Goal: Task Accomplishment & Management: Use online tool/utility

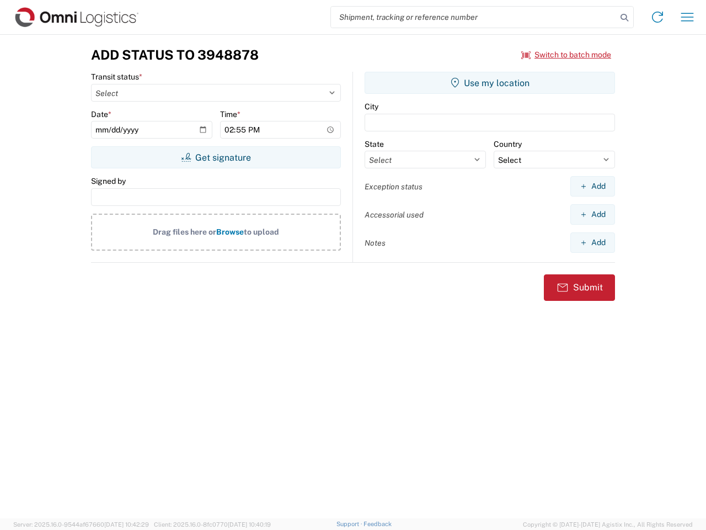
click at [474, 17] on input "search" at bounding box center [474, 17] width 286 height 21
click at [625, 18] on icon at bounding box center [624, 17] width 15 height 15
click at [658, 17] on icon at bounding box center [658, 17] width 18 height 18
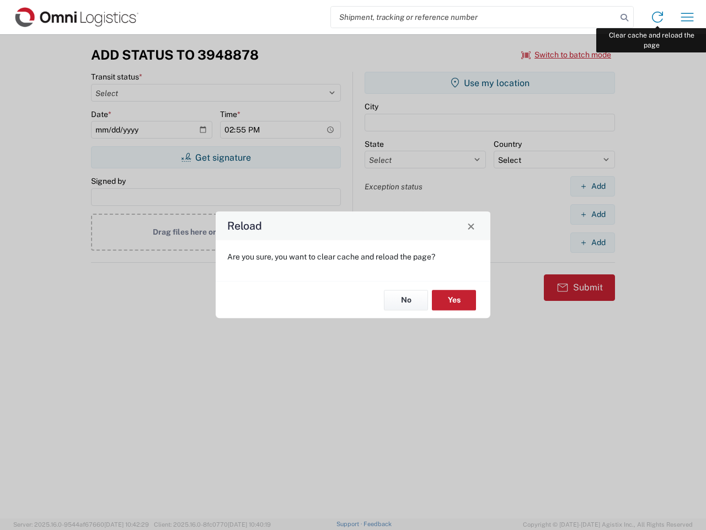
click at [688, 17] on div "Reload Are you sure, you want to clear cache and reload the page? No Yes" at bounding box center [353, 265] width 706 height 530
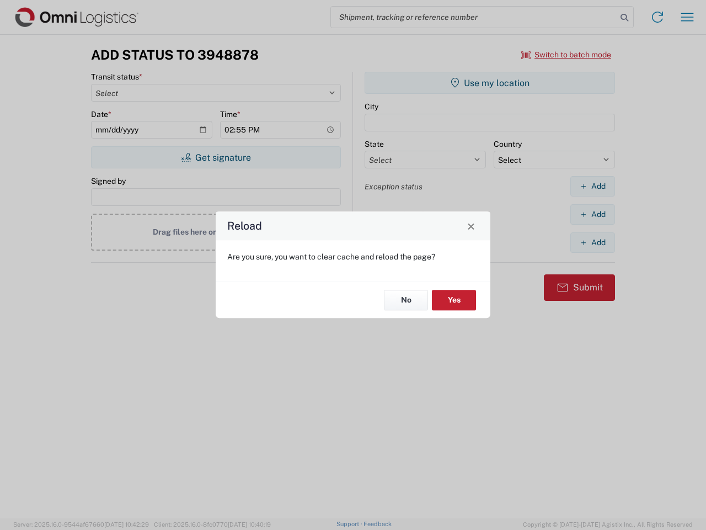
click at [567, 55] on div "Reload Are you sure, you want to clear cache and reload the page? No Yes" at bounding box center [353, 265] width 706 height 530
click at [216, 157] on div "Reload Are you sure, you want to clear cache and reload the page? No Yes" at bounding box center [353, 265] width 706 height 530
click at [490, 83] on div "Reload Are you sure, you want to clear cache and reload the page? No Yes" at bounding box center [353, 265] width 706 height 530
click at [593, 186] on div "Reload Are you sure, you want to clear cache and reload the page? No Yes" at bounding box center [353, 265] width 706 height 530
click at [593, 214] on div "Reload Are you sure, you want to clear cache and reload the page? No Yes" at bounding box center [353, 265] width 706 height 530
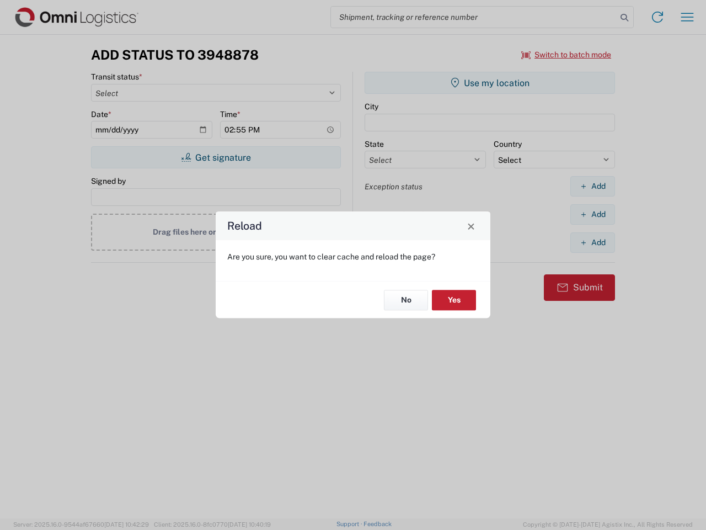
click at [593, 242] on div "Reload Are you sure, you want to clear cache and reload the page? No Yes" at bounding box center [353, 265] width 706 height 530
